Goal: Task Accomplishment & Management: Manage account settings

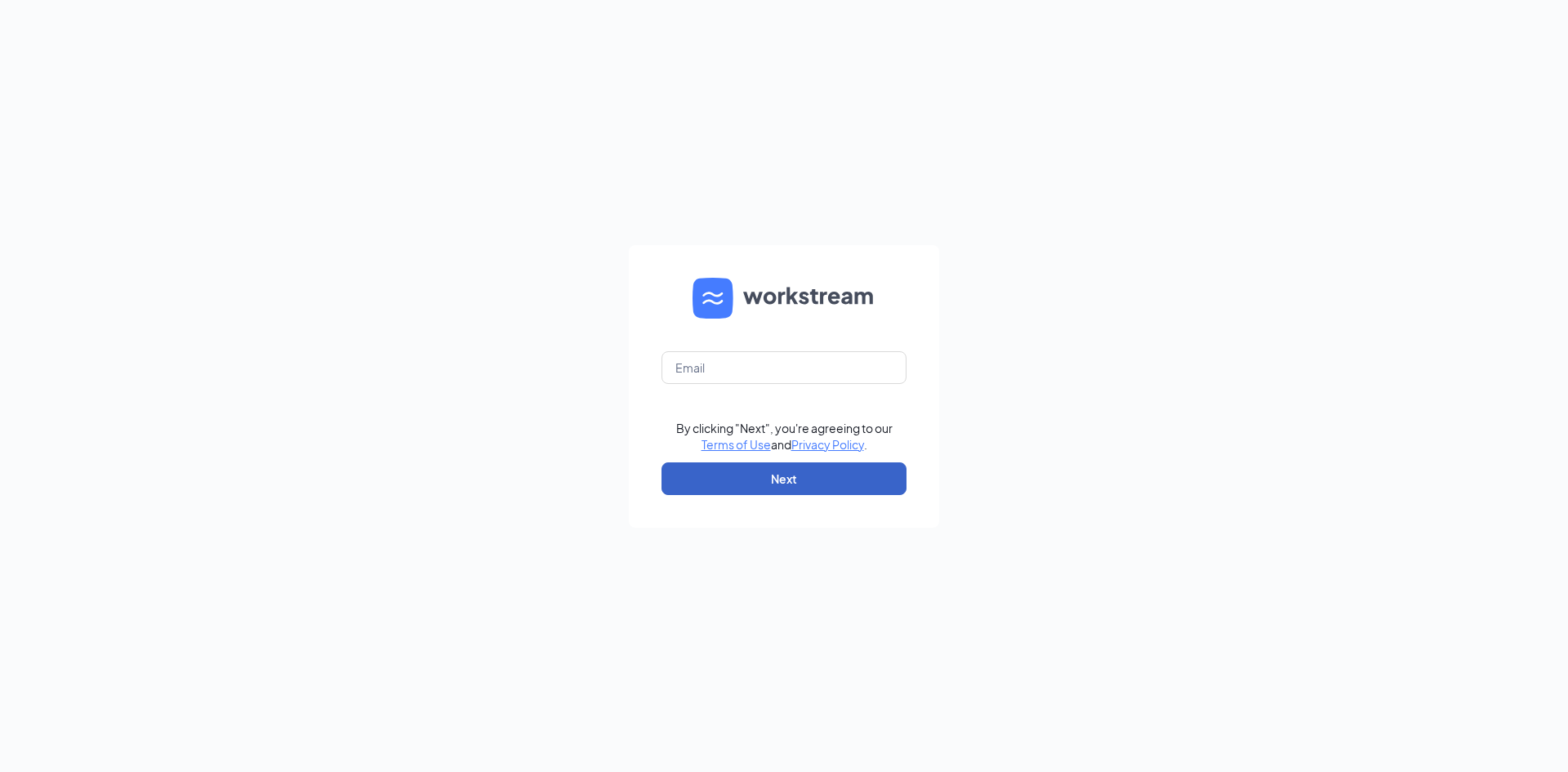
click at [802, 481] on button "Next" at bounding box center [784, 478] width 245 height 32
click at [719, 373] on input "text" at bounding box center [784, 367] width 245 height 32
type input "[EMAIL_ADDRESS][DOMAIN_NAME]"
click at [785, 481] on button "Next" at bounding box center [784, 478] width 245 height 32
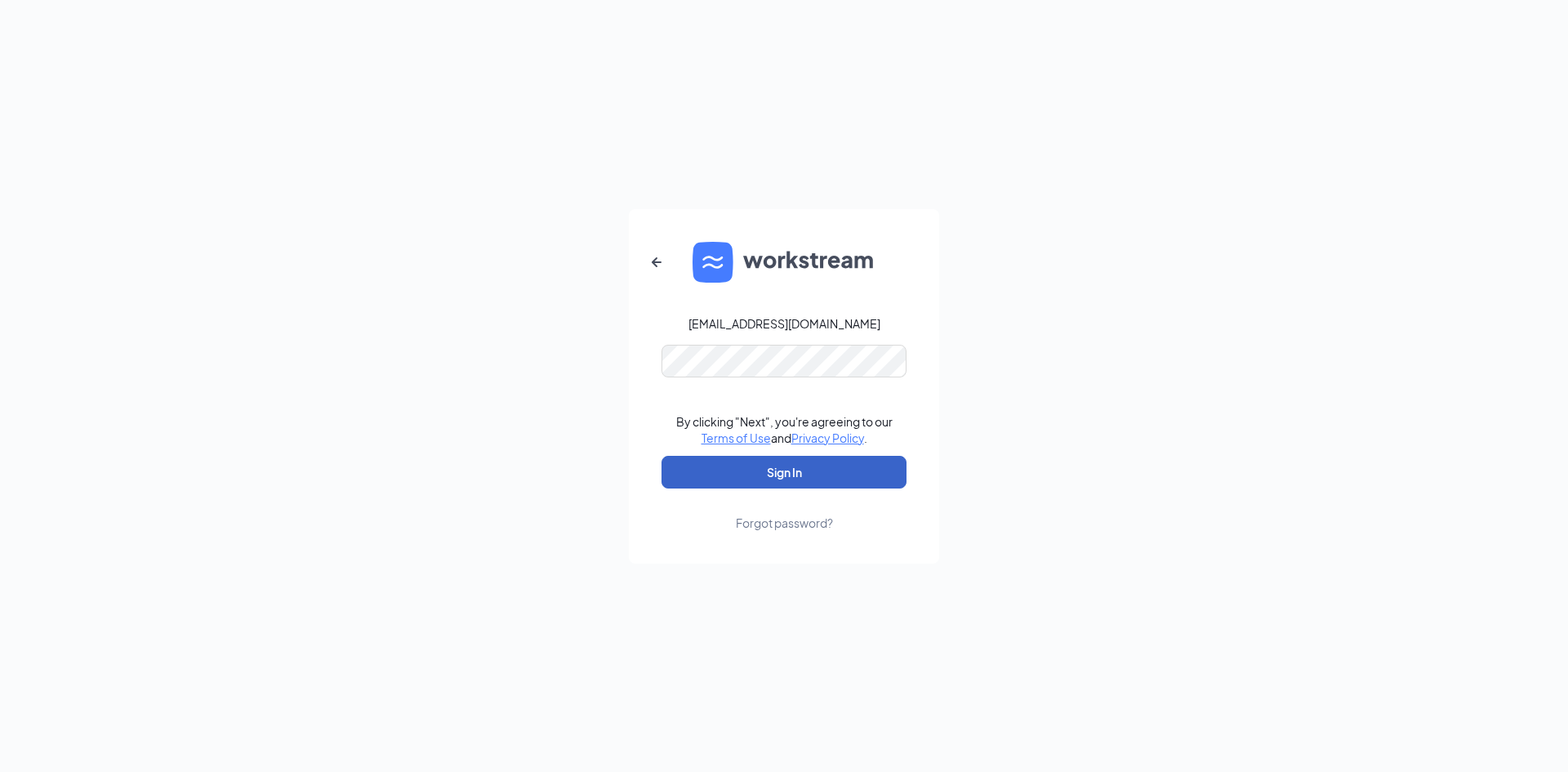
click at [797, 472] on button "Sign In" at bounding box center [784, 472] width 245 height 32
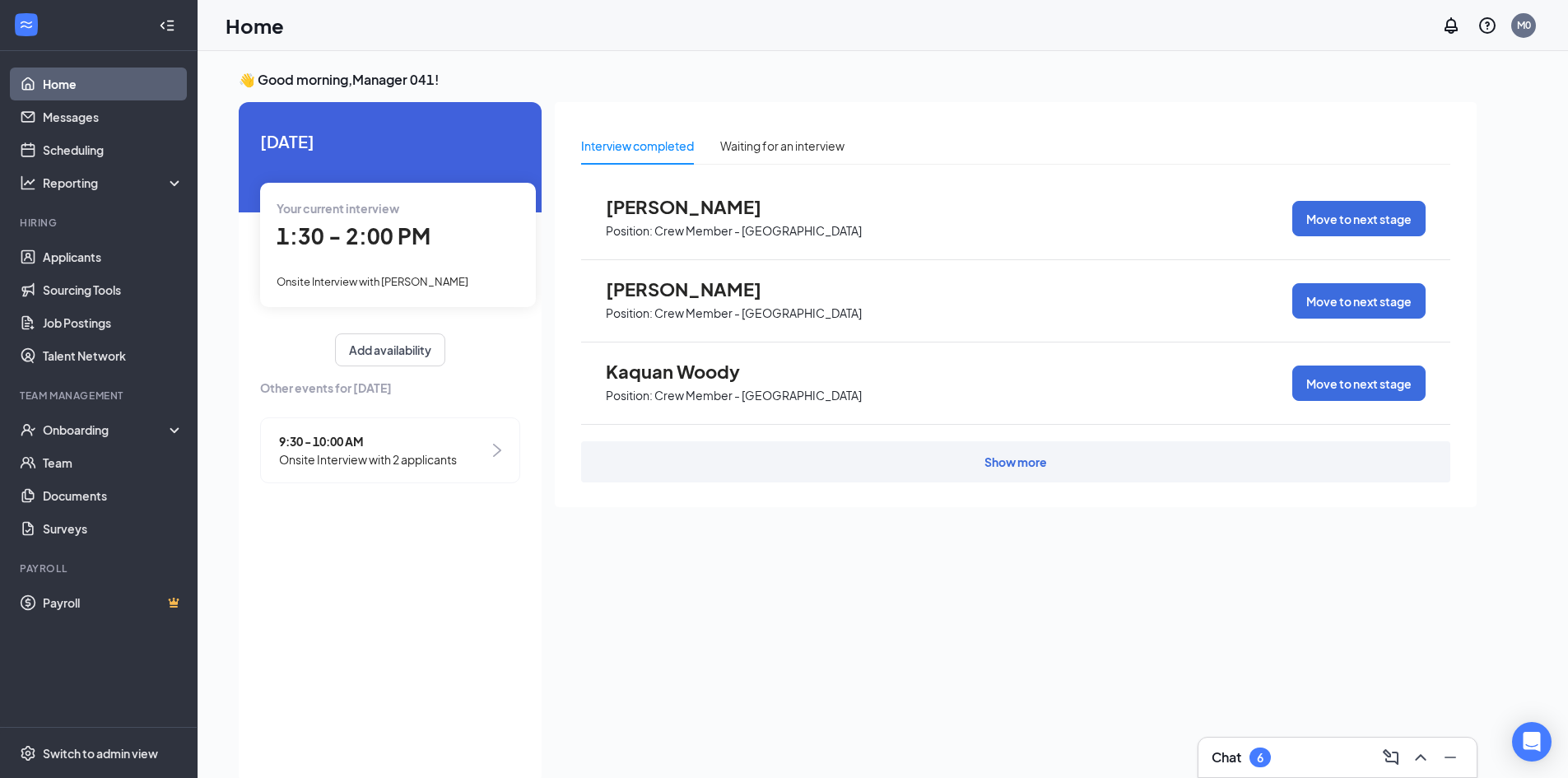
click at [652, 223] on p "Position:" at bounding box center [630, 231] width 47 height 15
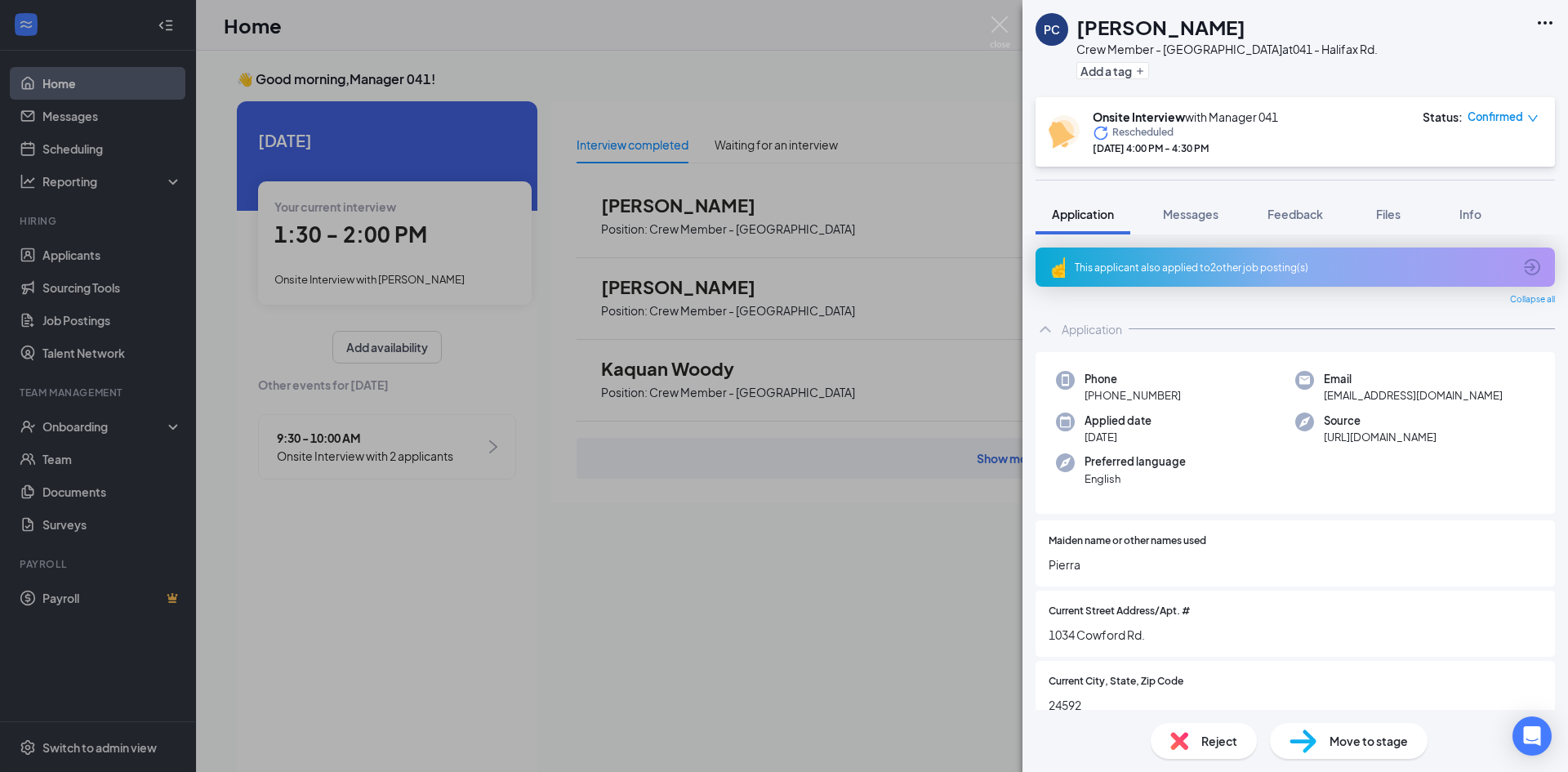
click at [660, 300] on div "PC Pierra Clayborne Crew Member - Halifax Rd at 041 - Halifax Rd. Add a tag Ons…" at bounding box center [784, 386] width 1568 height 772
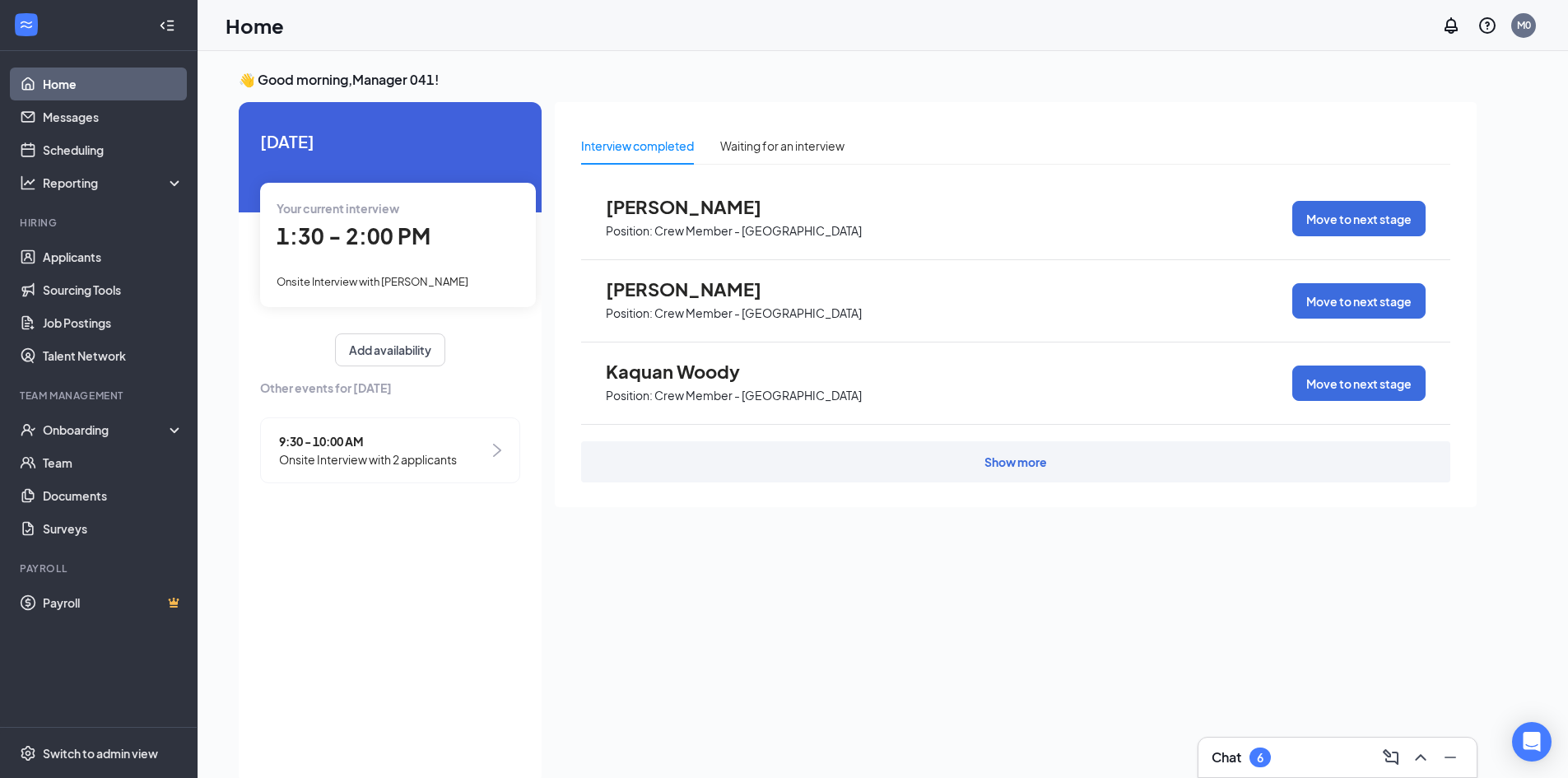
click at [670, 379] on span "Kaquan Woody" at bounding box center [697, 372] width 181 height 22
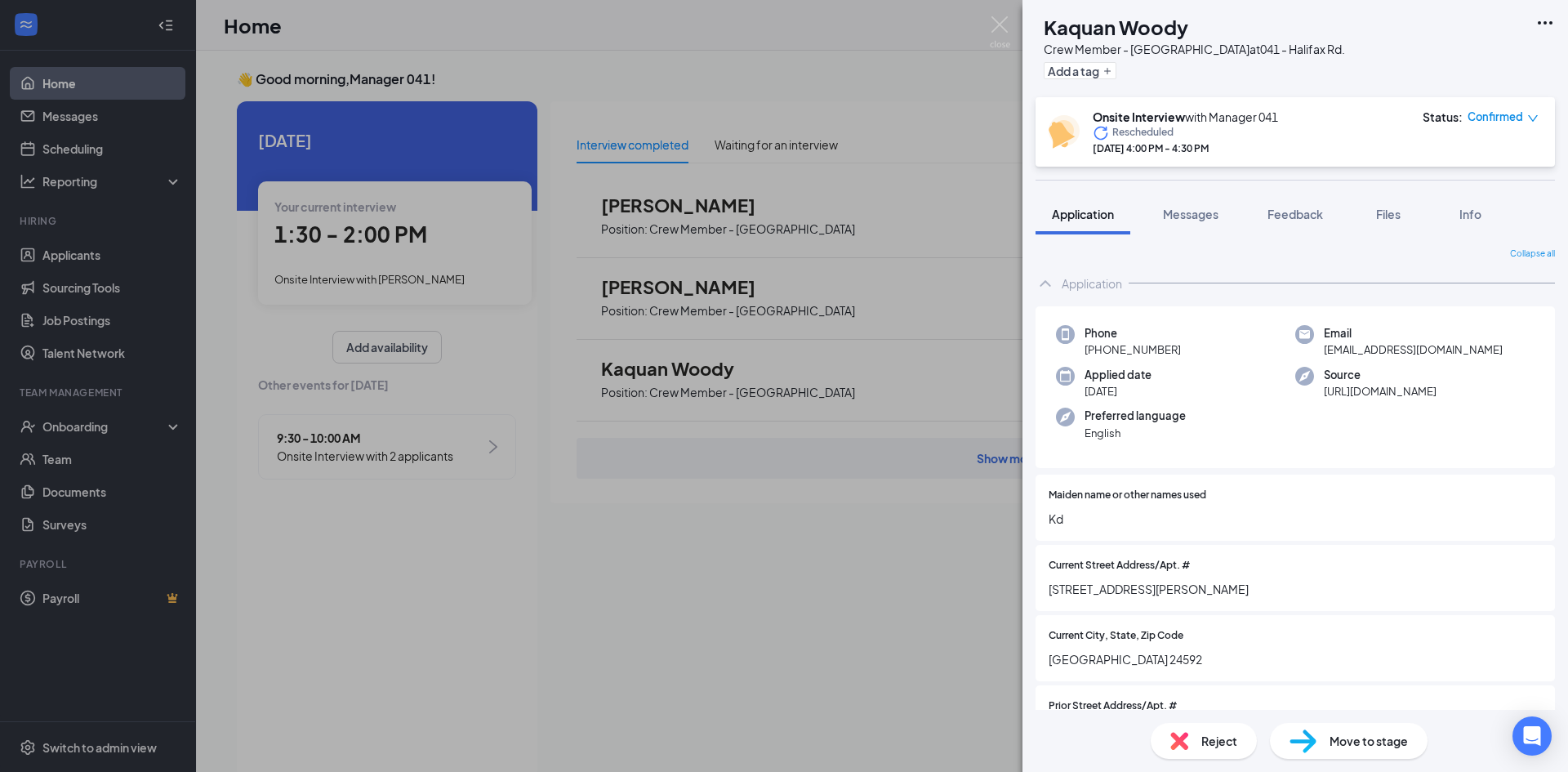
click at [1328, 550] on div "Current Street Address/Apt. # 2303 sutphin rd" at bounding box center [1295, 578] width 520 height 66
click at [825, 623] on div "KW Kaquan Woody Crew Member - Halifax Rd at 041 - Halifax Rd. Add a tag Onsite …" at bounding box center [784, 386] width 1568 height 772
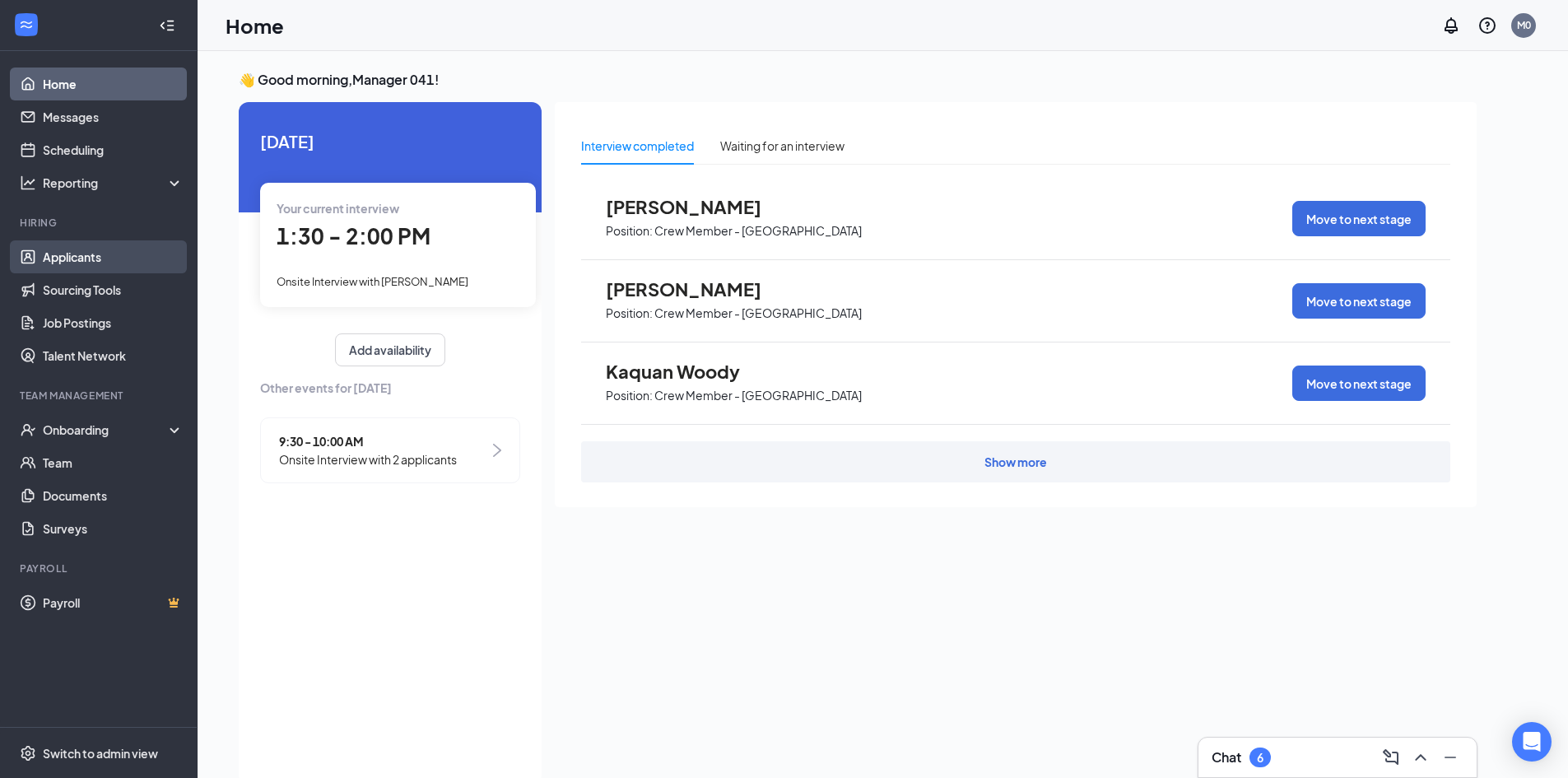
click at [90, 251] on link "Applicants" at bounding box center [113, 257] width 141 height 33
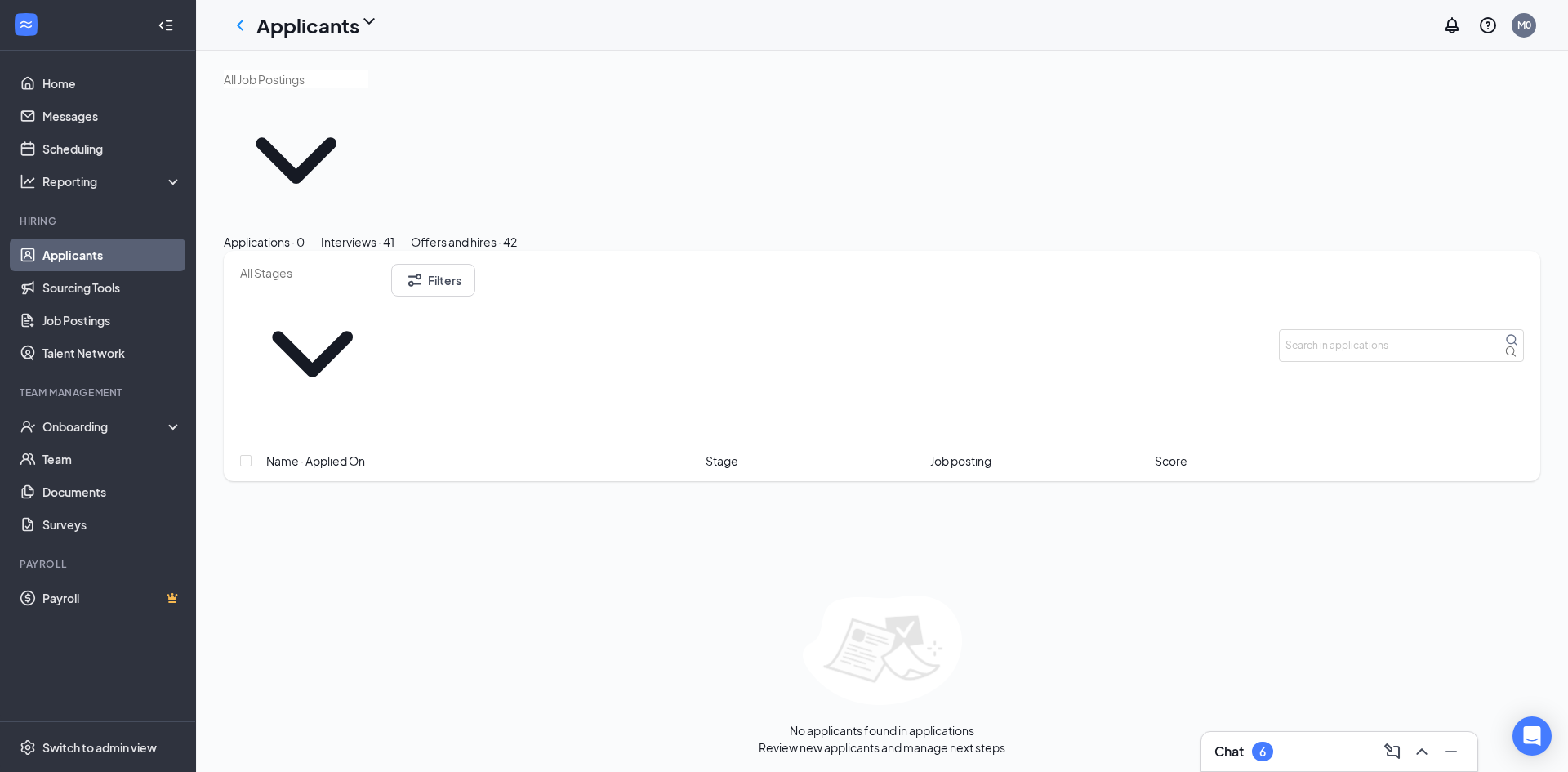
click at [394, 232] on div "Interviews · 41" at bounding box center [358, 241] width 74 height 18
